Goal: Transaction & Acquisition: Book appointment/travel/reservation

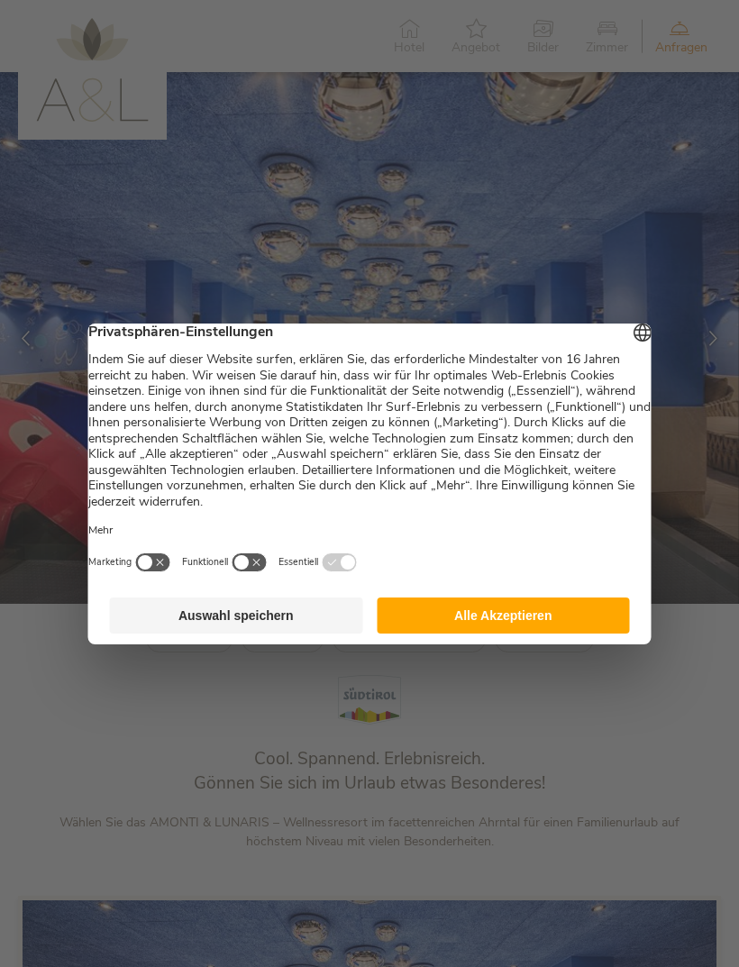
click at [582, 611] on button "Alle Akzeptieren" at bounding box center [503, 615] width 253 height 36
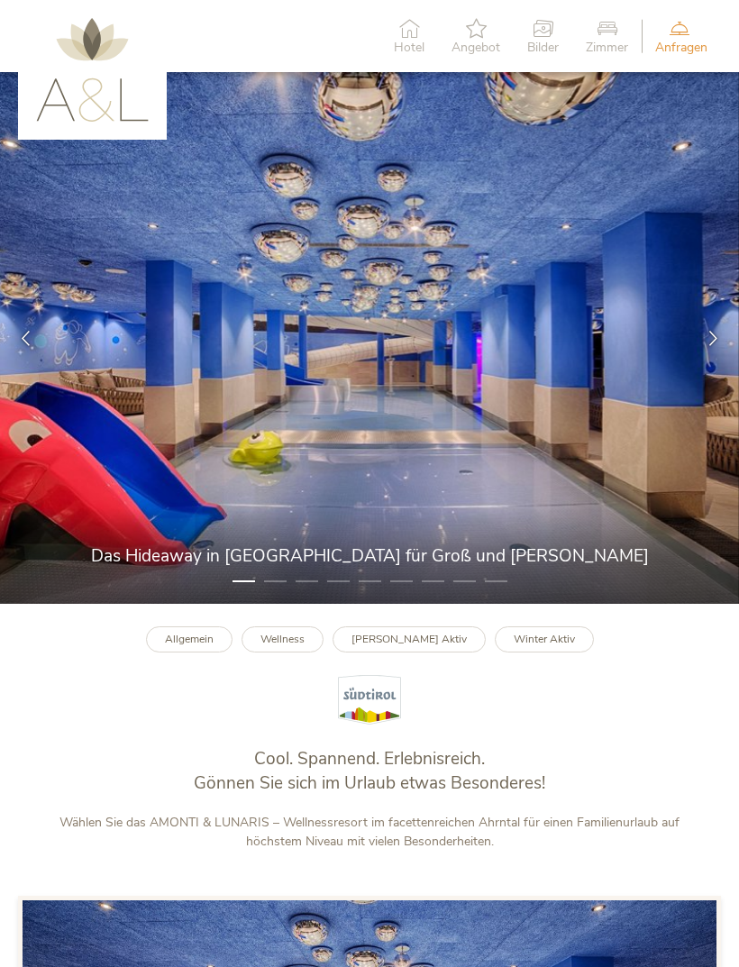
scroll to position [5, 0]
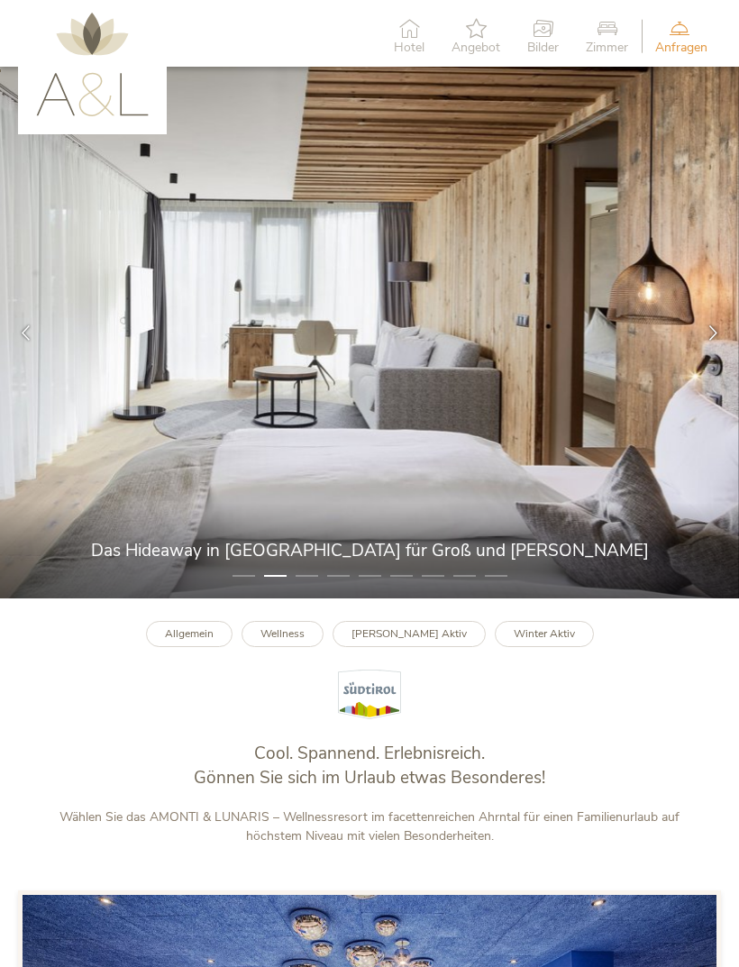
click at [726, 359] on div at bounding box center [712, 332] width 51 height 51
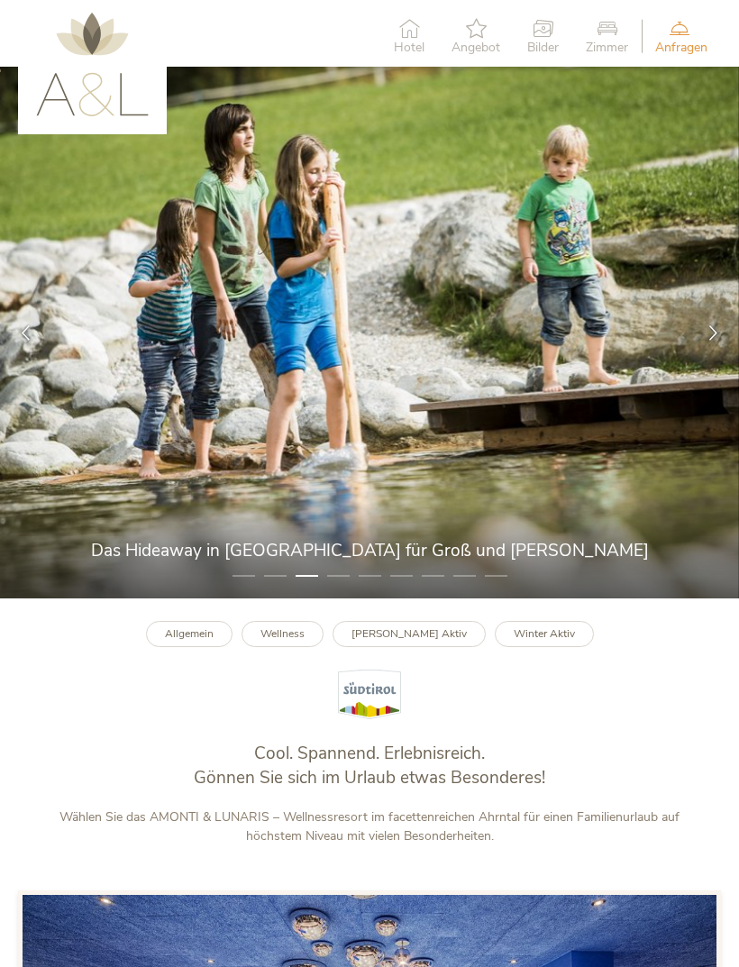
click at [699, 351] on div at bounding box center [712, 332] width 51 height 51
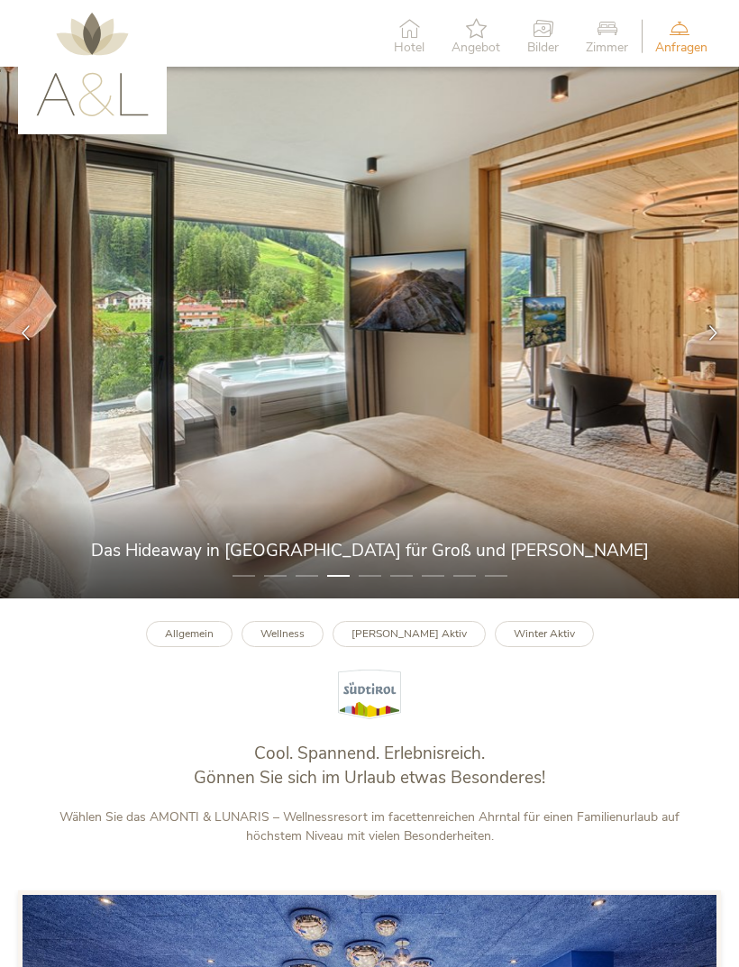
click at [707, 355] on div at bounding box center [712, 332] width 51 height 51
click at [714, 341] on icon at bounding box center [713, 332] width 15 height 15
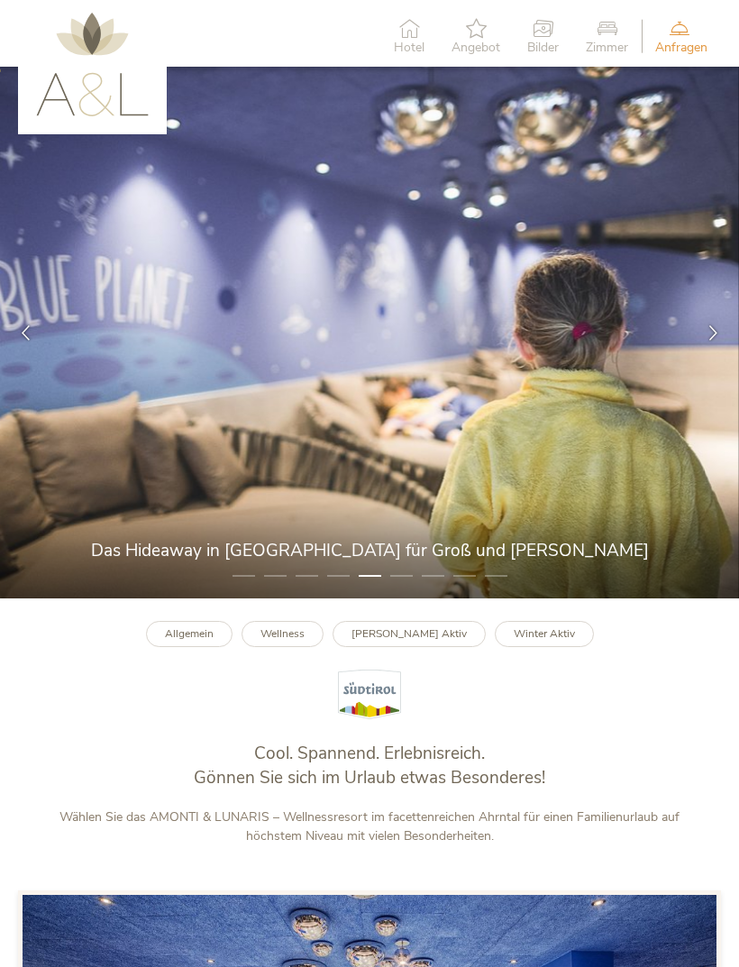
click at [713, 341] on icon at bounding box center [713, 332] width 15 height 15
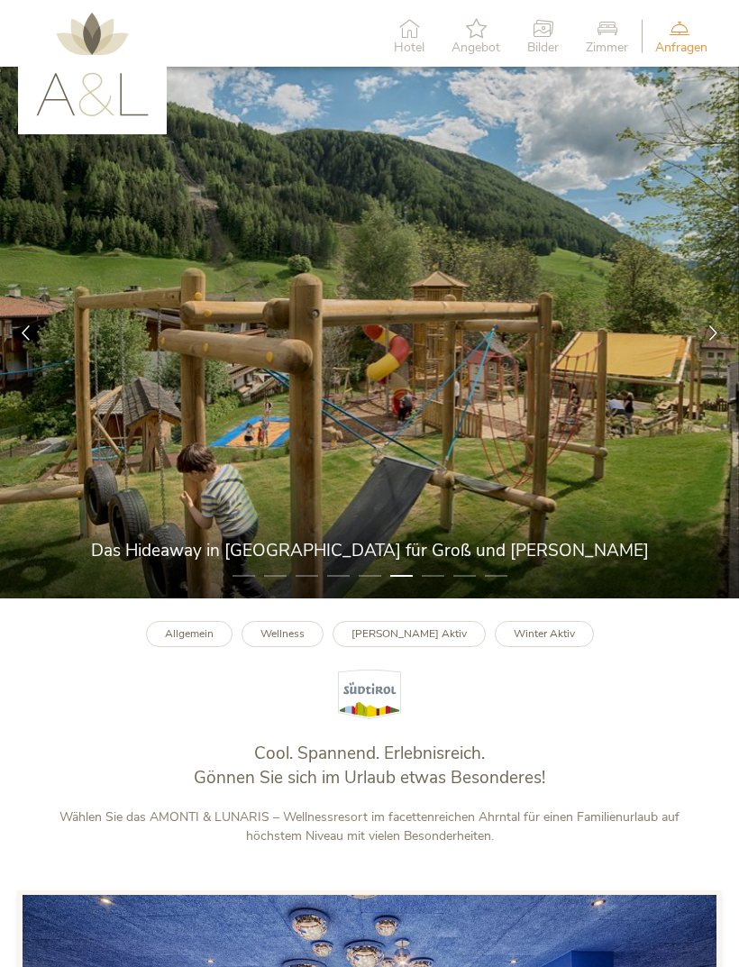
click at [706, 341] on icon at bounding box center [713, 332] width 15 height 15
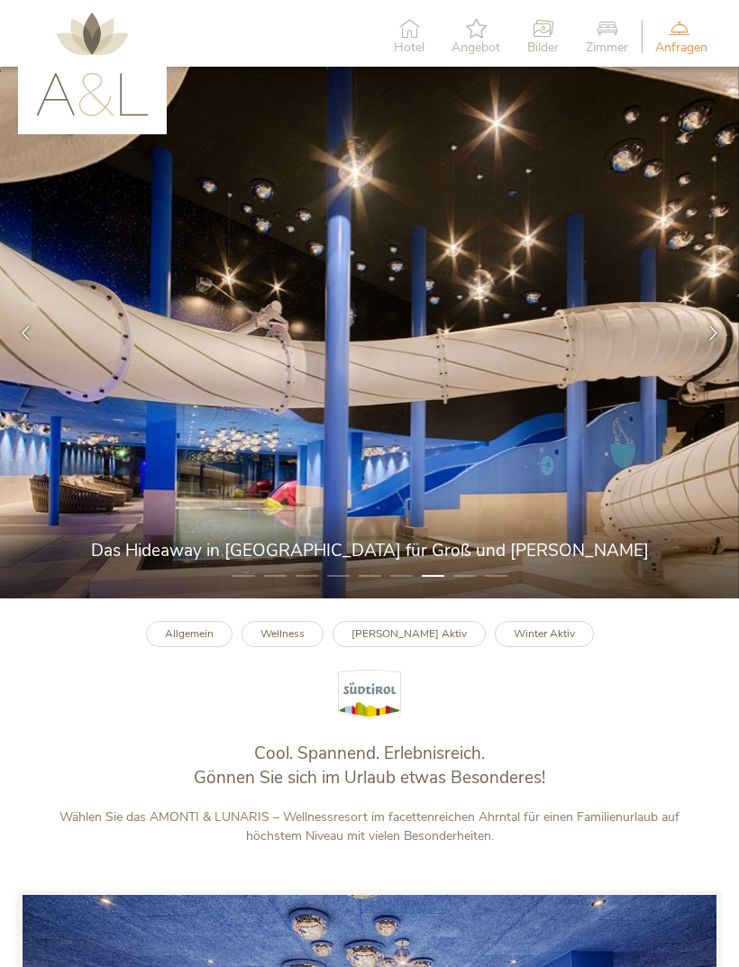
click at [706, 341] on icon at bounding box center [713, 332] width 15 height 15
click at [704, 355] on div at bounding box center [712, 332] width 51 height 51
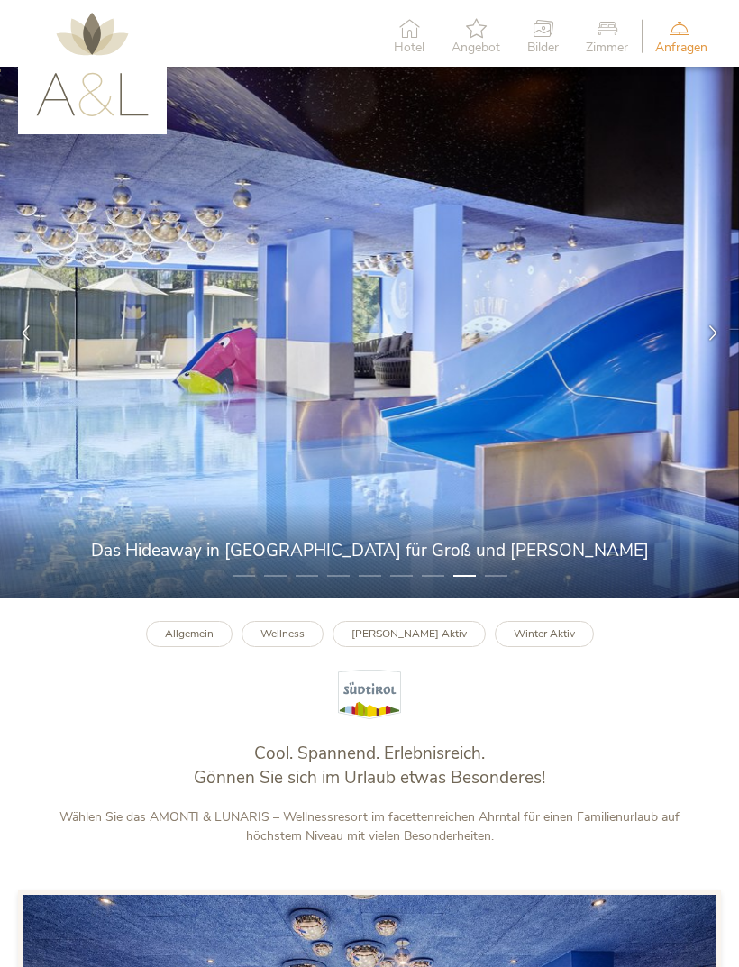
click at [698, 355] on div at bounding box center [712, 332] width 51 height 51
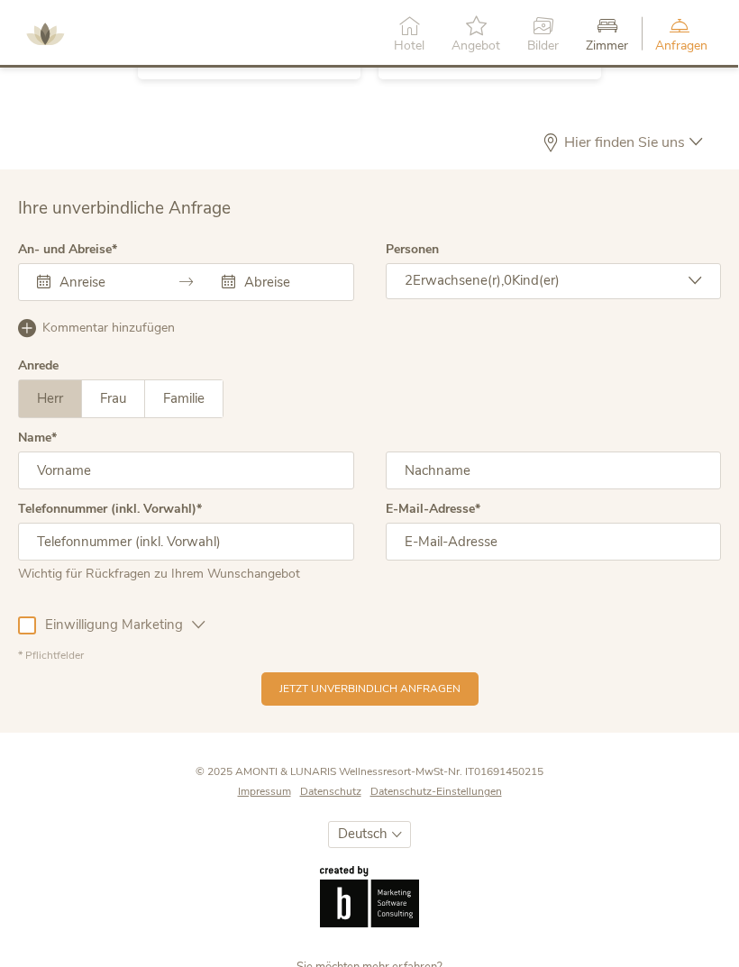
scroll to position [4303, 0]
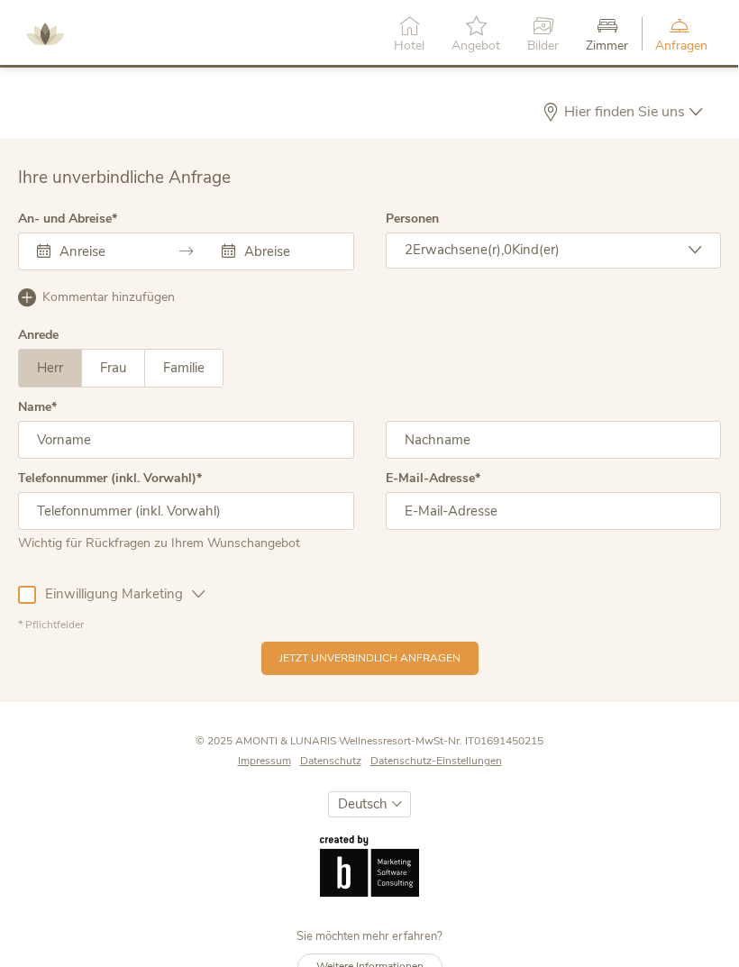
click at [687, 260] on div "2 Erwachsene(r), 0 Kind(er)" at bounding box center [554, 250] width 336 height 36
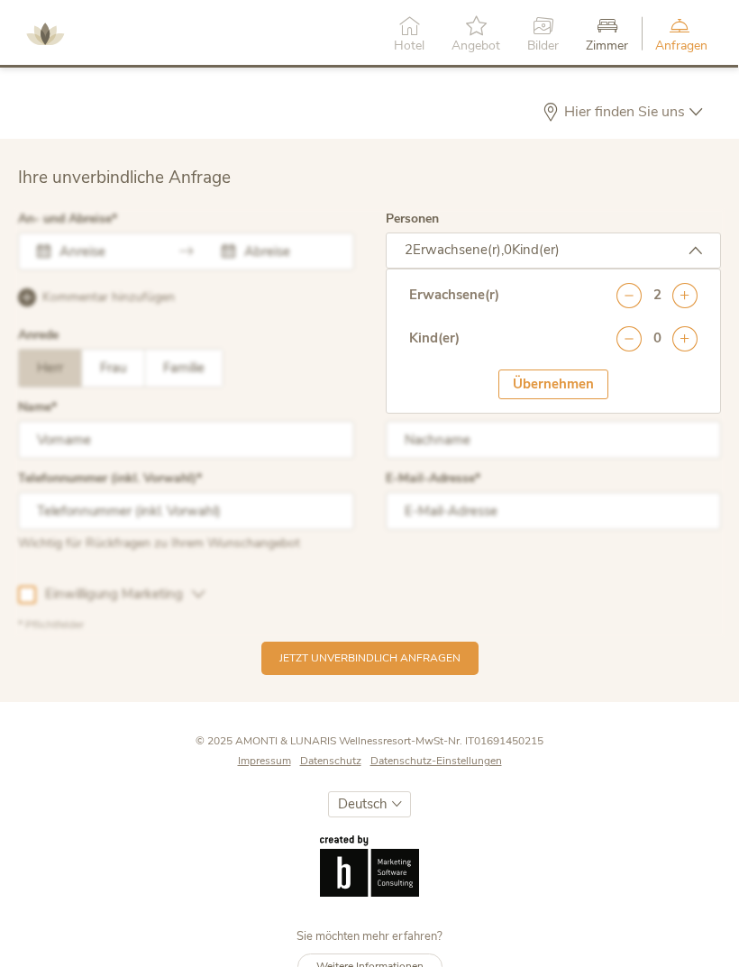
click at [697, 351] on icon at bounding box center [684, 338] width 25 height 25
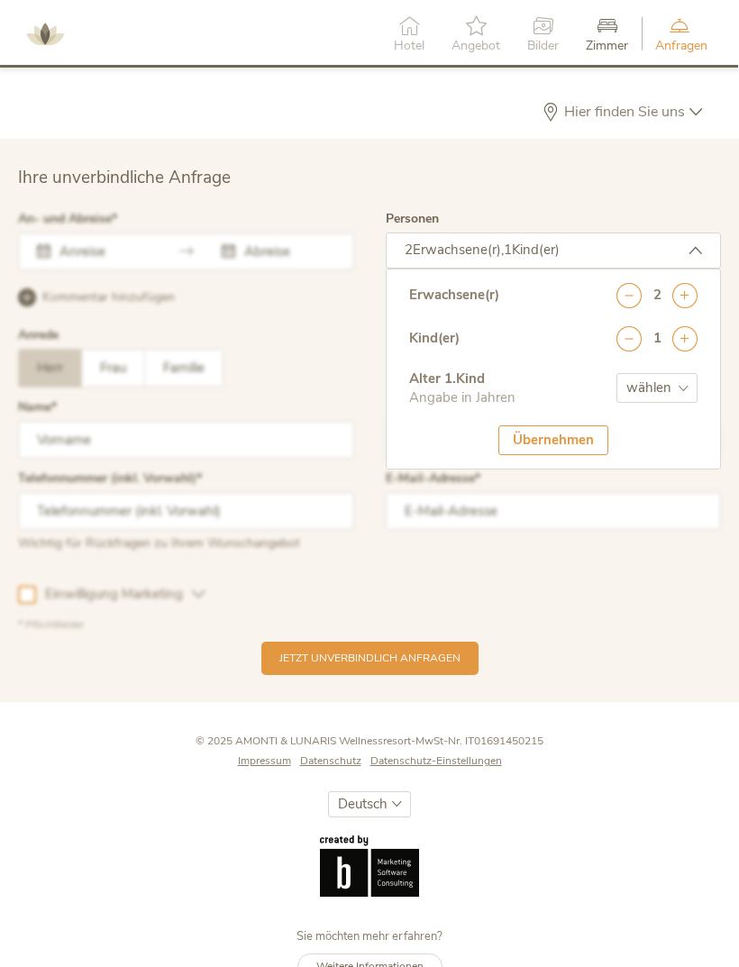
click at [675, 402] on select "wählen 0 1 2 3 4 5 6 7 8 9 10 11 12 13 14 15 16 17" at bounding box center [656, 388] width 81 height 30
select select "7"
click at [595, 451] on div "Übernehmen" at bounding box center [553, 440] width 110 height 30
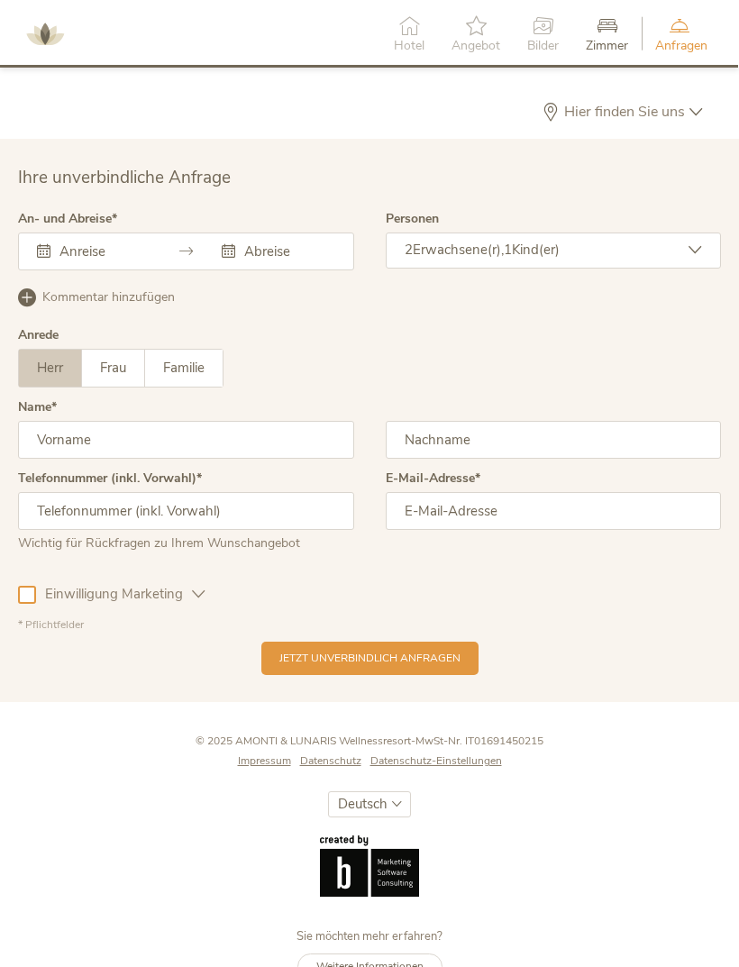
click at [61, 270] on div "[DATE] Mo Di Mi Do Fr Sa So 1 2 3 4 5 6 7 8 9 10 11 12 13 14 15 16 17 18 19 20 …" at bounding box center [186, 251] width 336 height 38
click at [41, 258] on icon at bounding box center [44, 251] width 14 height 14
click at [56, 269] on div "Dieses [PERSON_NAME] muss ausgefüllt werden. [DATE] Mo Di Mi Do Fr Sa So 1 2 3 …" at bounding box center [186, 251] width 336 height 38
click at [50, 258] on icon at bounding box center [44, 251] width 14 height 14
click at [256, 270] on div "Dieses [PERSON_NAME] muss ausgefüllt werden. [DATE] Mo Di Mi Do Fr Sa So 1 2 3 …" at bounding box center [186, 251] width 336 height 38
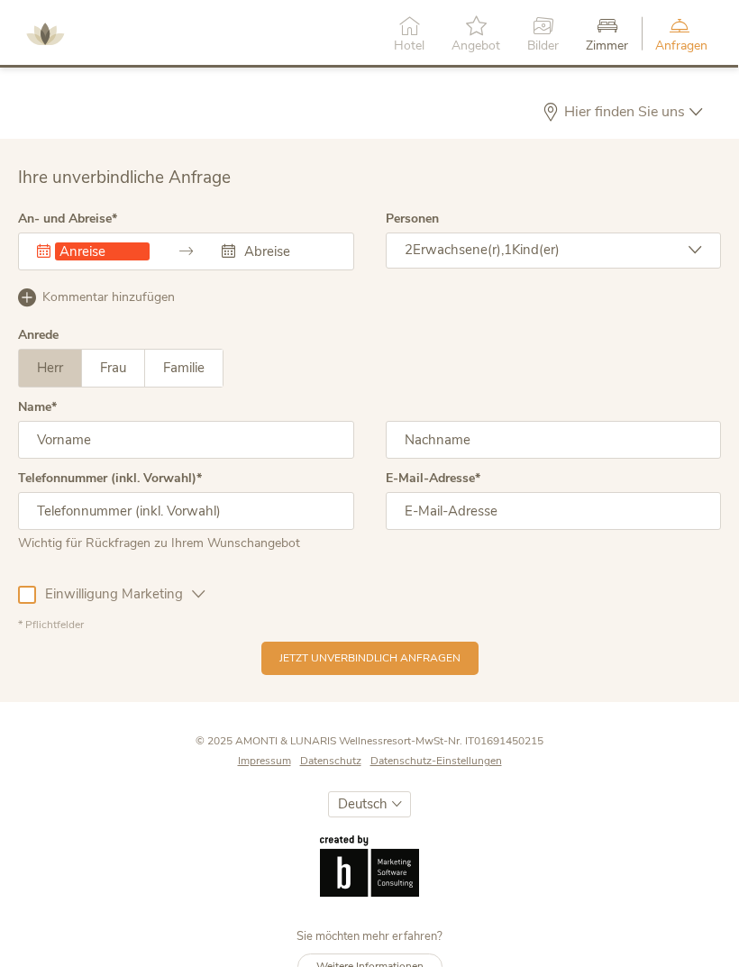
click at [67, 260] on input "text" at bounding box center [102, 251] width 95 height 18
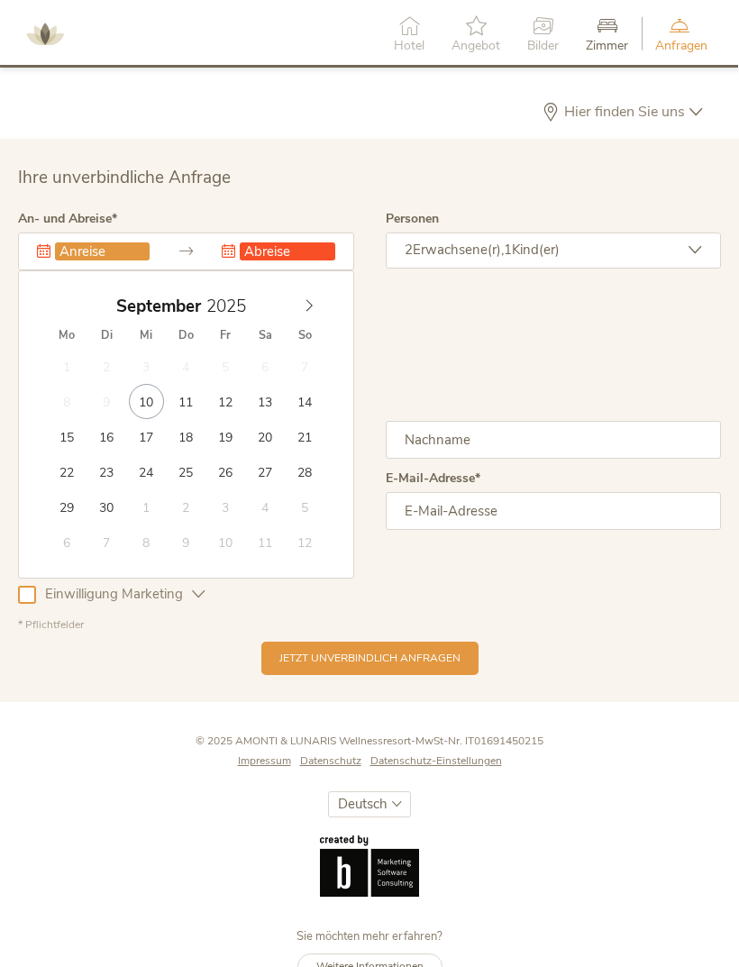
click at [305, 312] on icon at bounding box center [309, 305] width 13 height 13
type input "[DATE]"
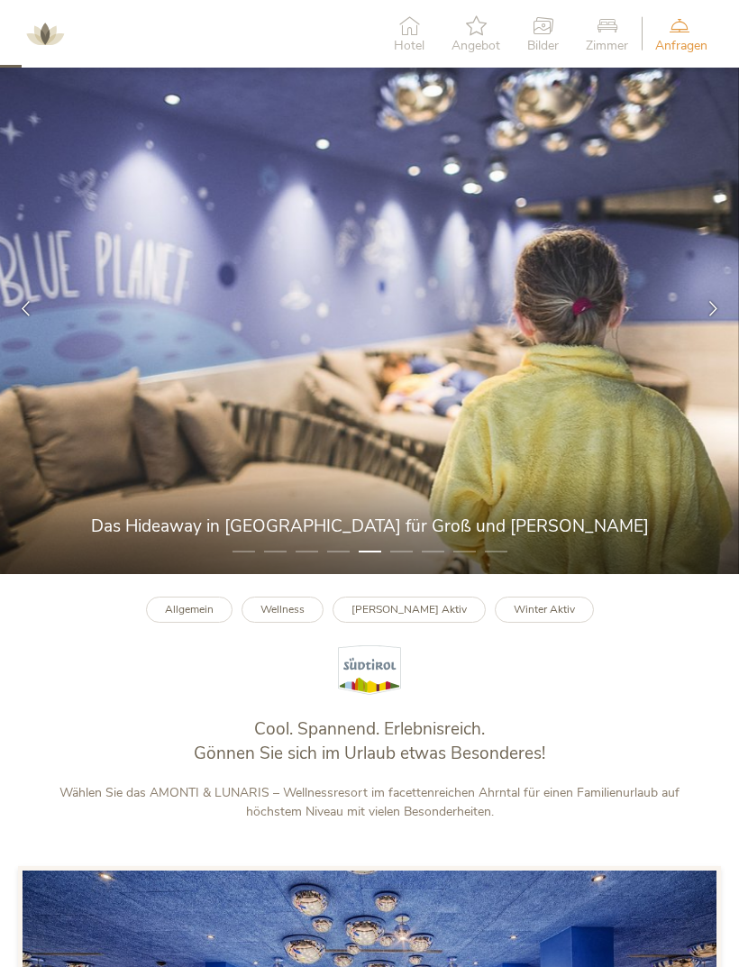
scroll to position [0, 0]
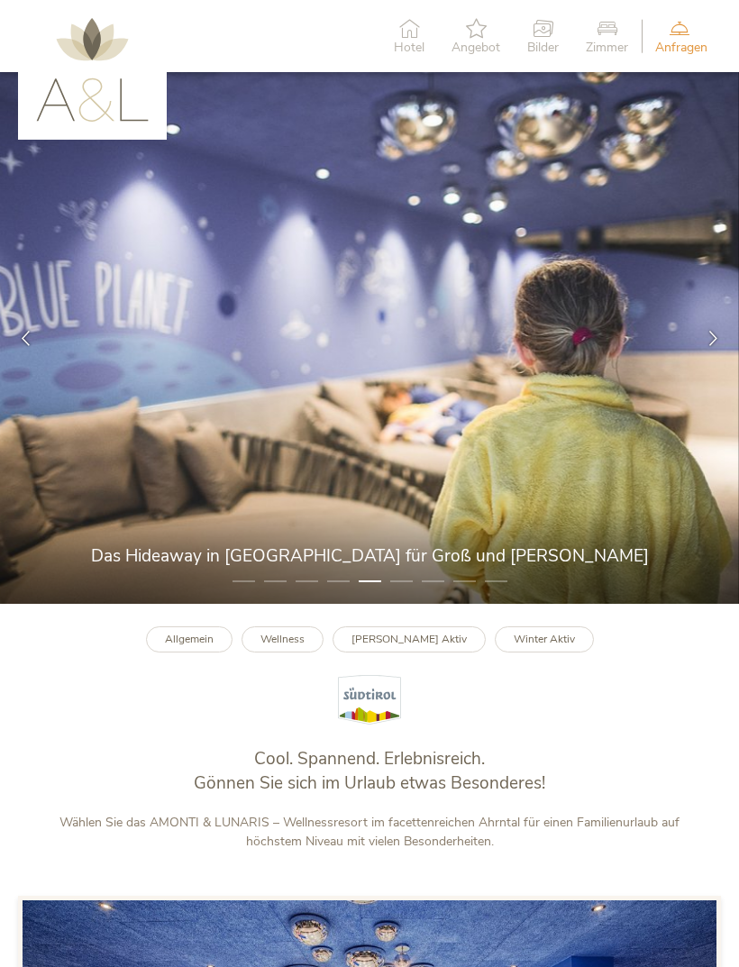
click at [419, 35] on icon at bounding box center [409, 28] width 31 height 20
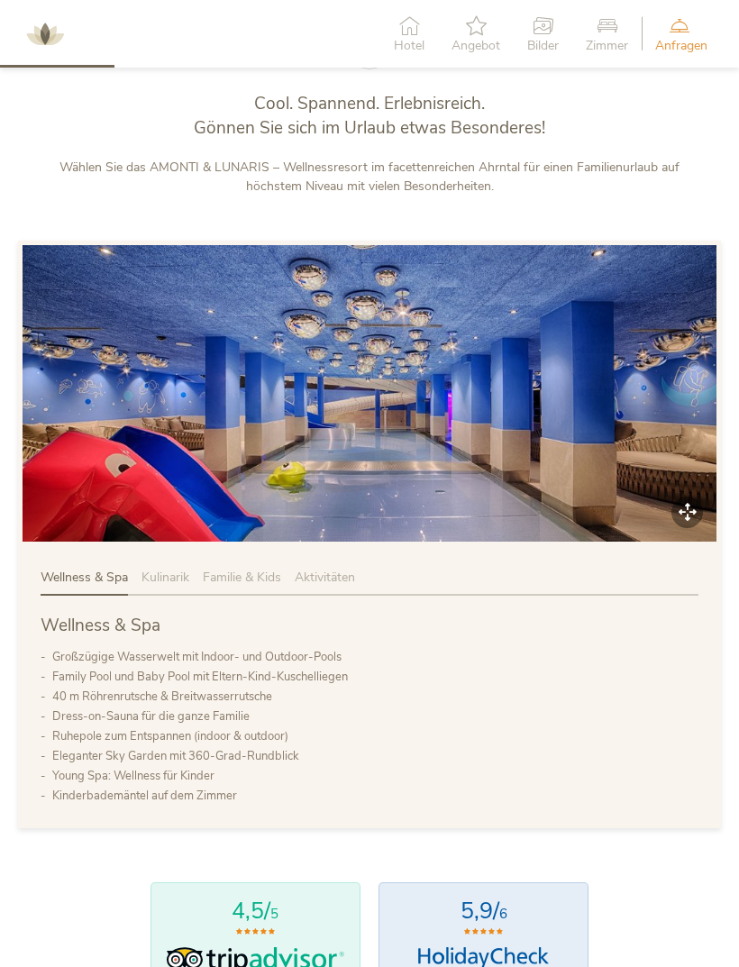
scroll to position [687, 0]
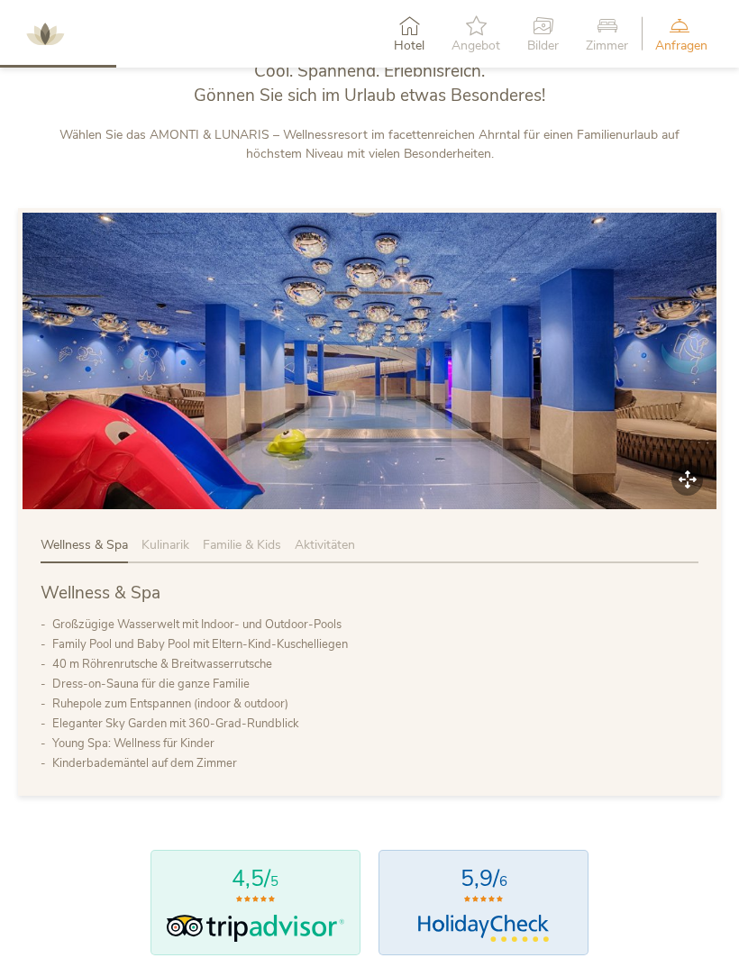
click at [540, 34] on icon at bounding box center [543, 25] width 32 height 20
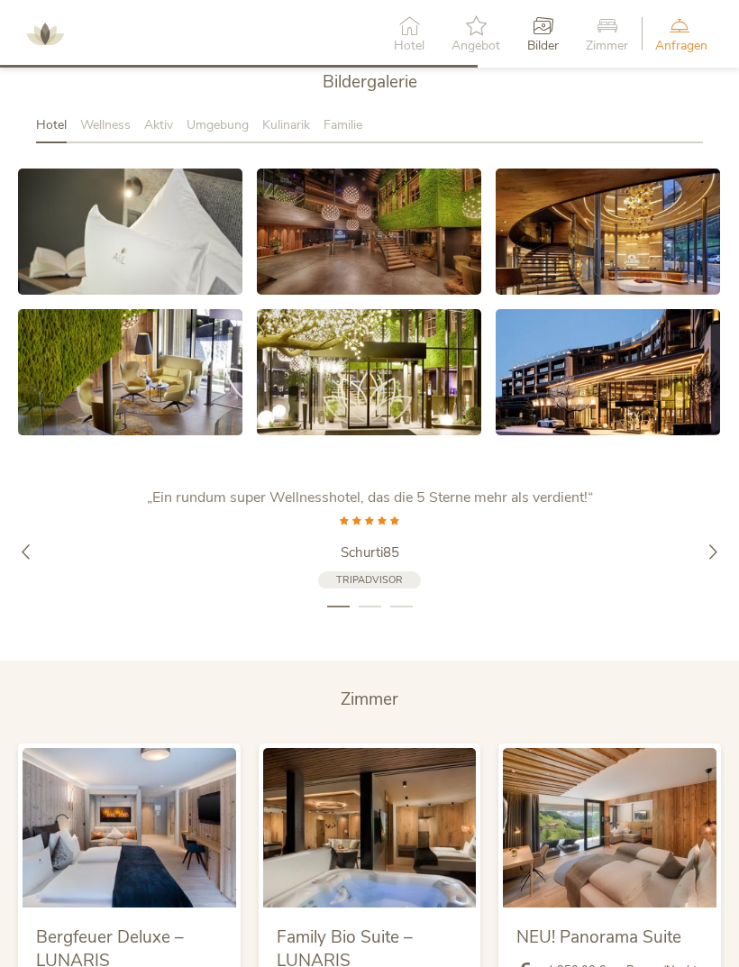
click at [589, 50] on span "Zimmer" at bounding box center [607, 46] width 42 height 13
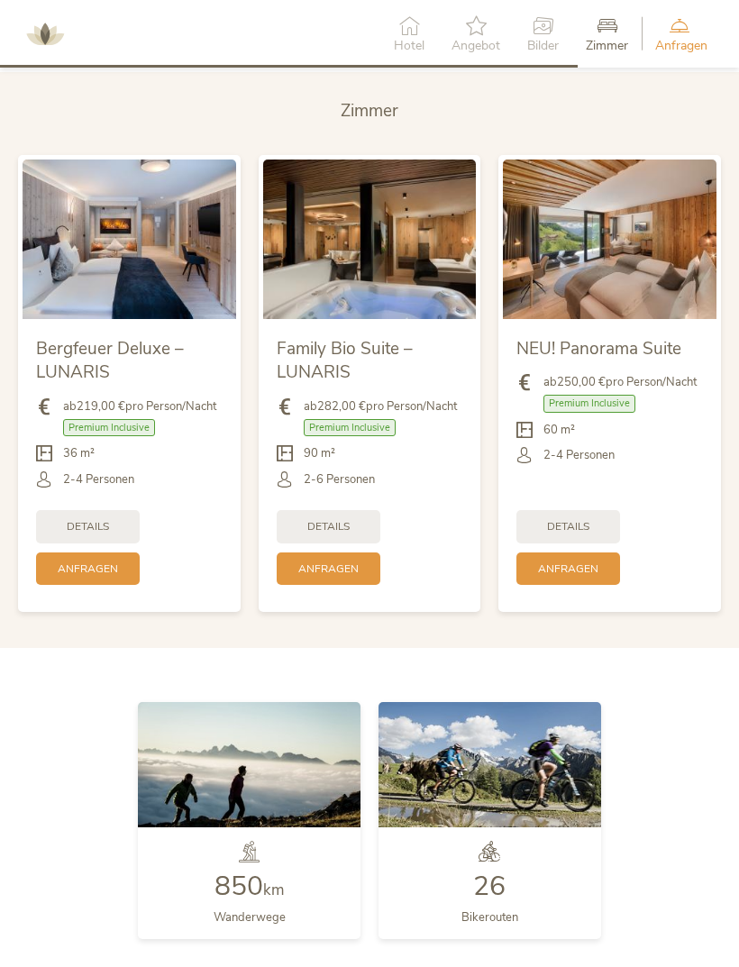
scroll to position [3414, 0]
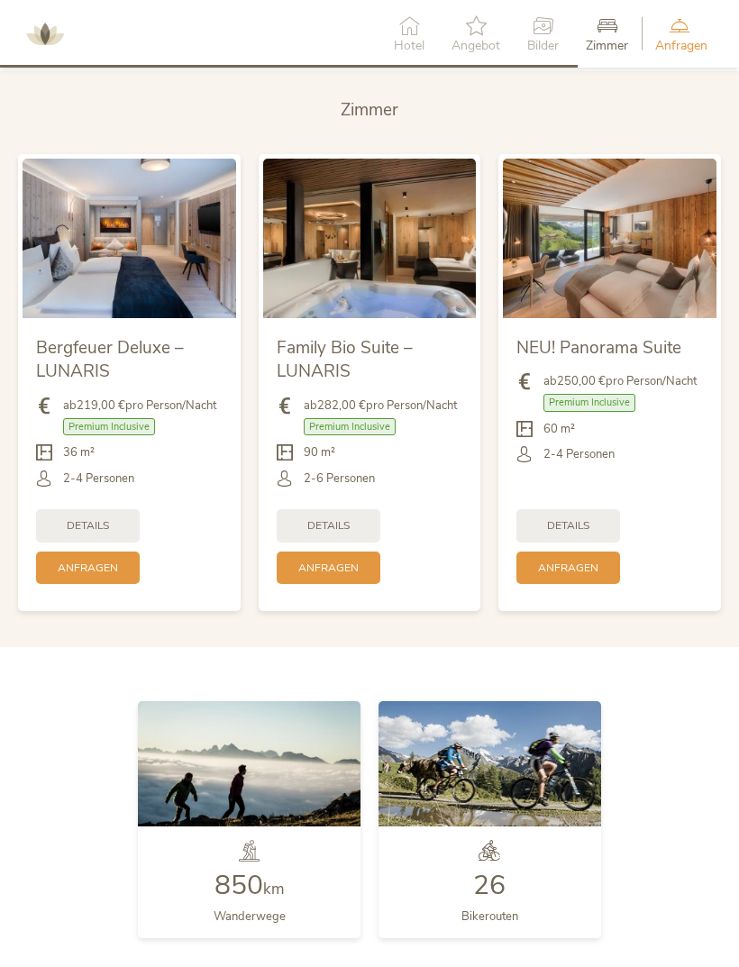
click at [473, 44] on span "Angebot" at bounding box center [475, 46] width 49 height 13
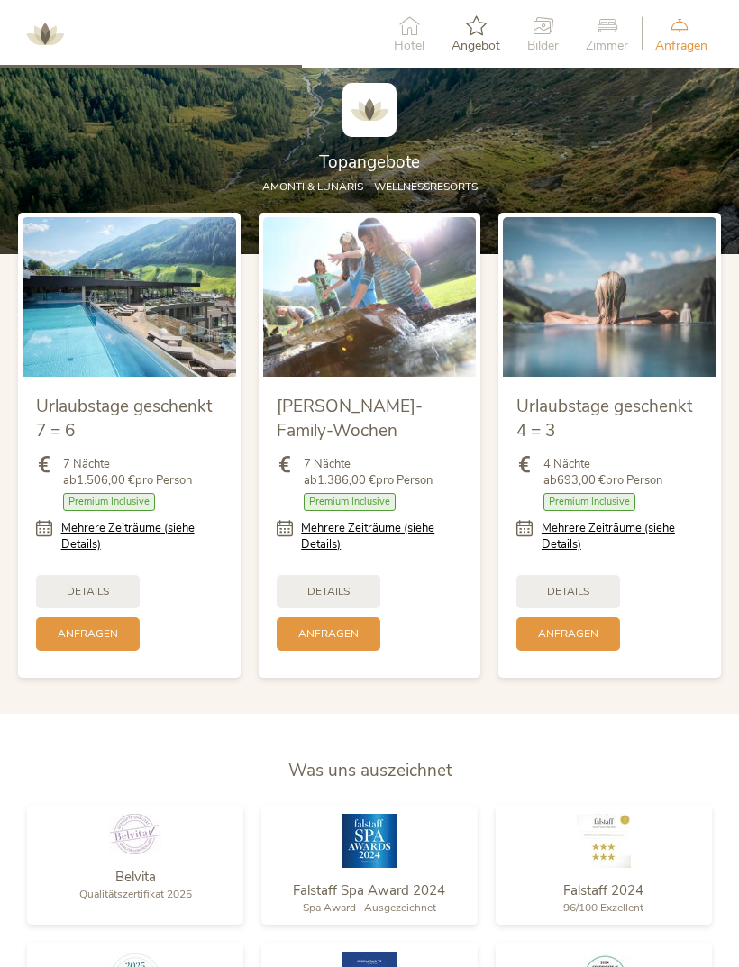
scroll to position [1634, 0]
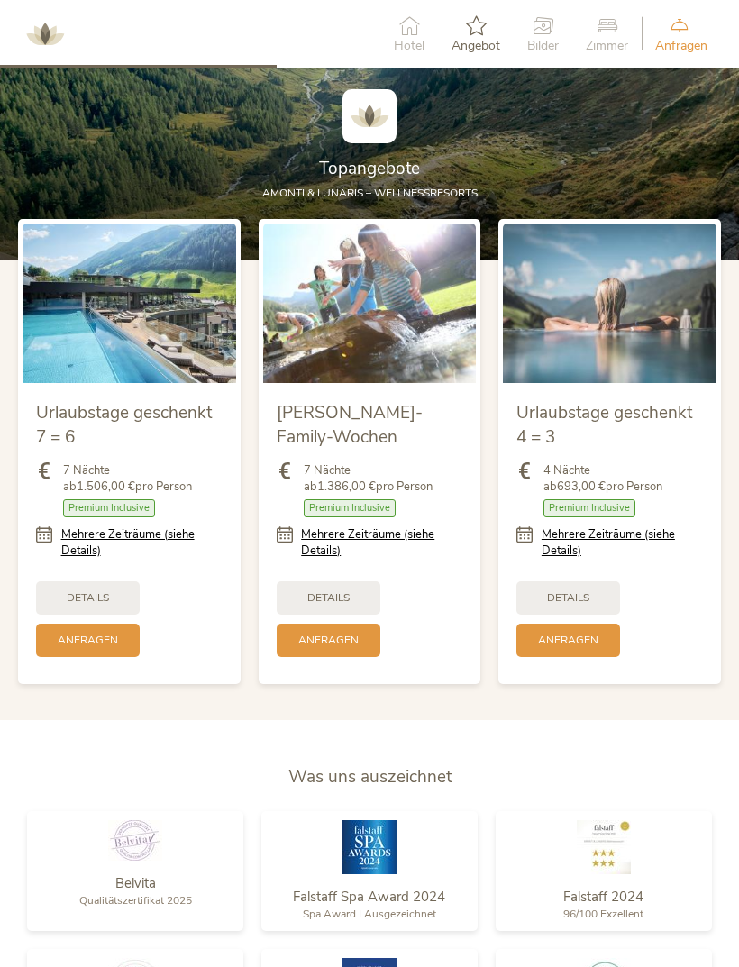
click at [106, 559] on link "Mehrere Zeiträume (siehe Details)" at bounding box center [141, 542] width 161 height 32
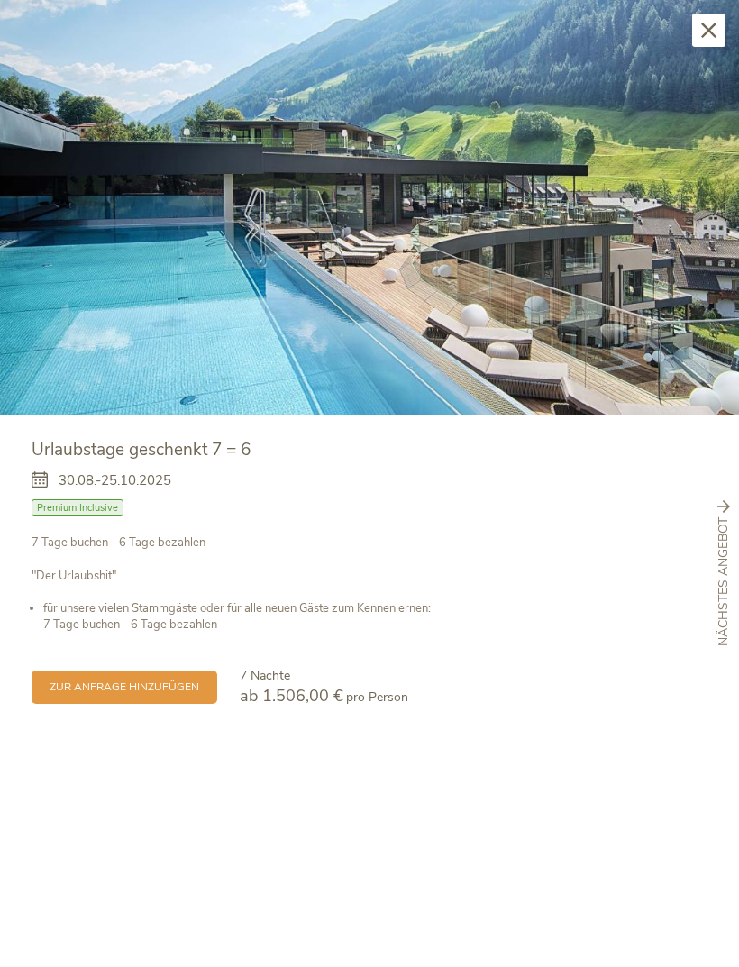
click at [711, 20] on div "Schließen" at bounding box center [708, 30] width 33 height 33
